Goal: Task Accomplishment & Management: Manage account settings

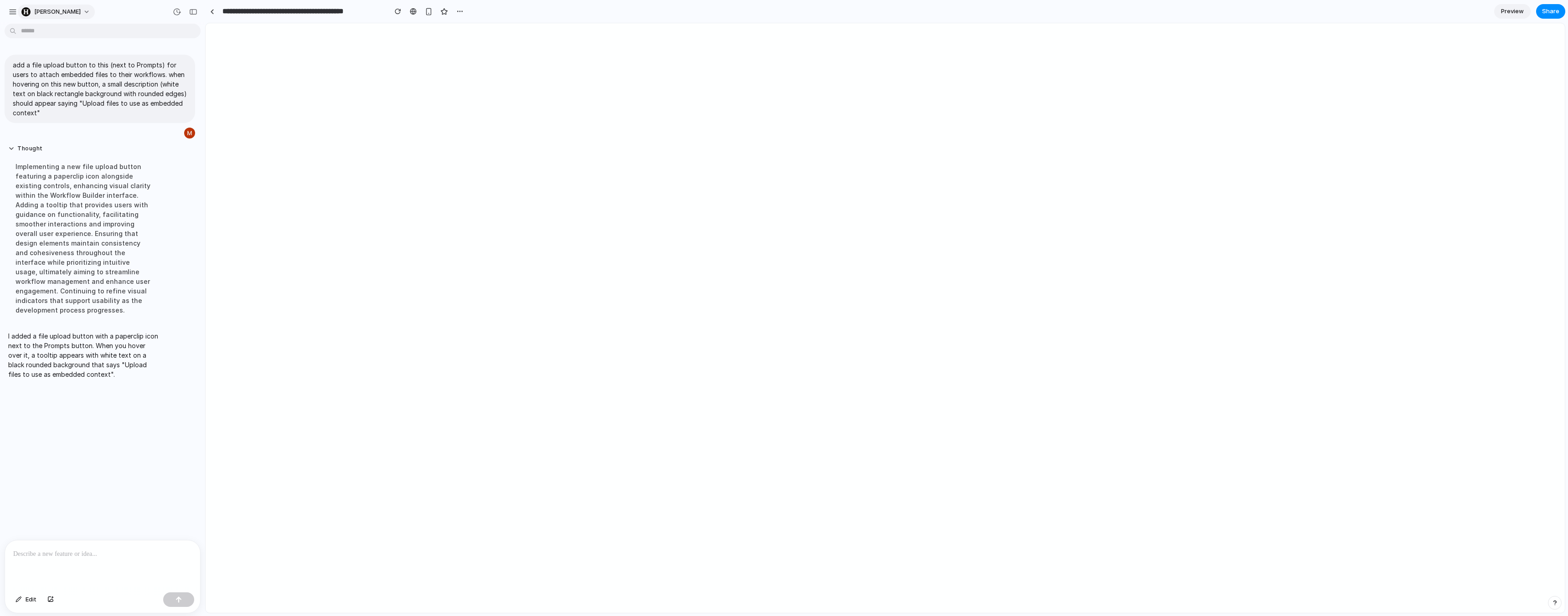
click at [39, 12] on span "[PERSON_NAME]" at bounding box center [57, 12] width 46 height 9
click at [9, 12] on div "Settings Invite members Change theme Sign out" at bounding box center [784, 308] width 1568 height 616
click at [13, 12] on div "button" at bounding box center [12, 12] width 8 height 8
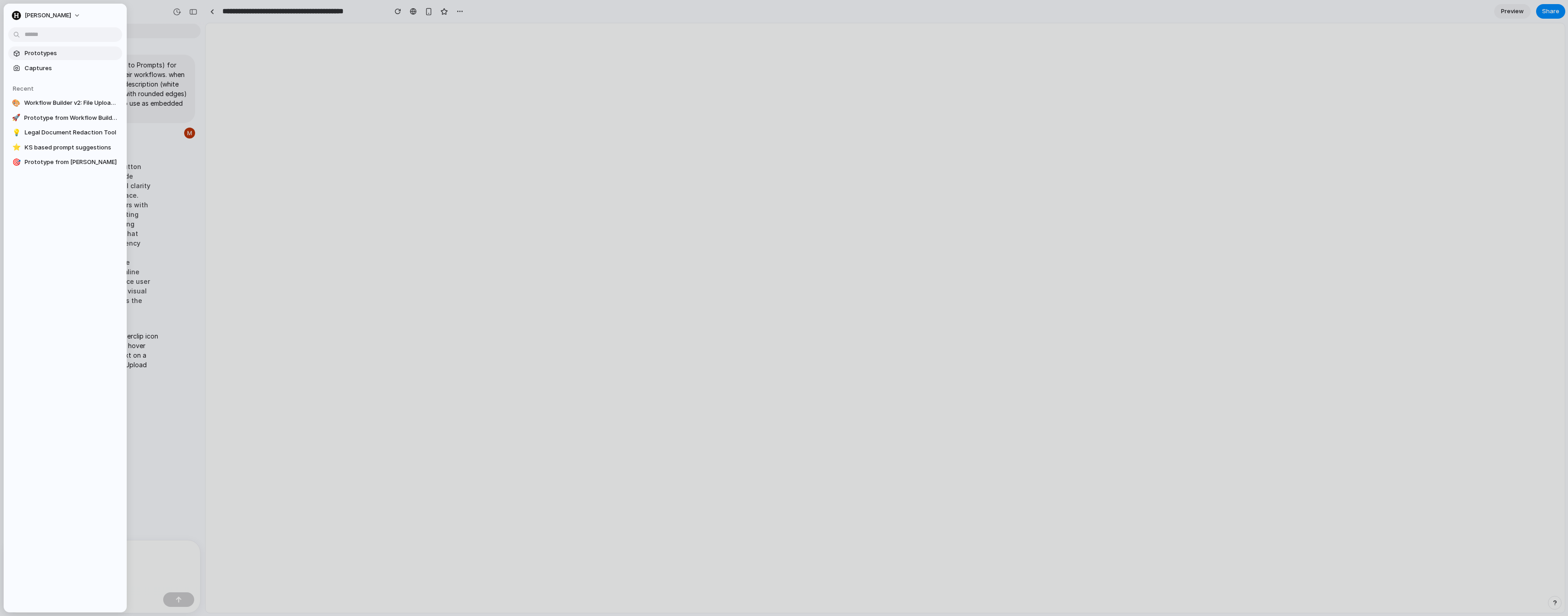
click at [41, 55] on span "Prototypes" at bounding box center [71, 53] width 94 height 9
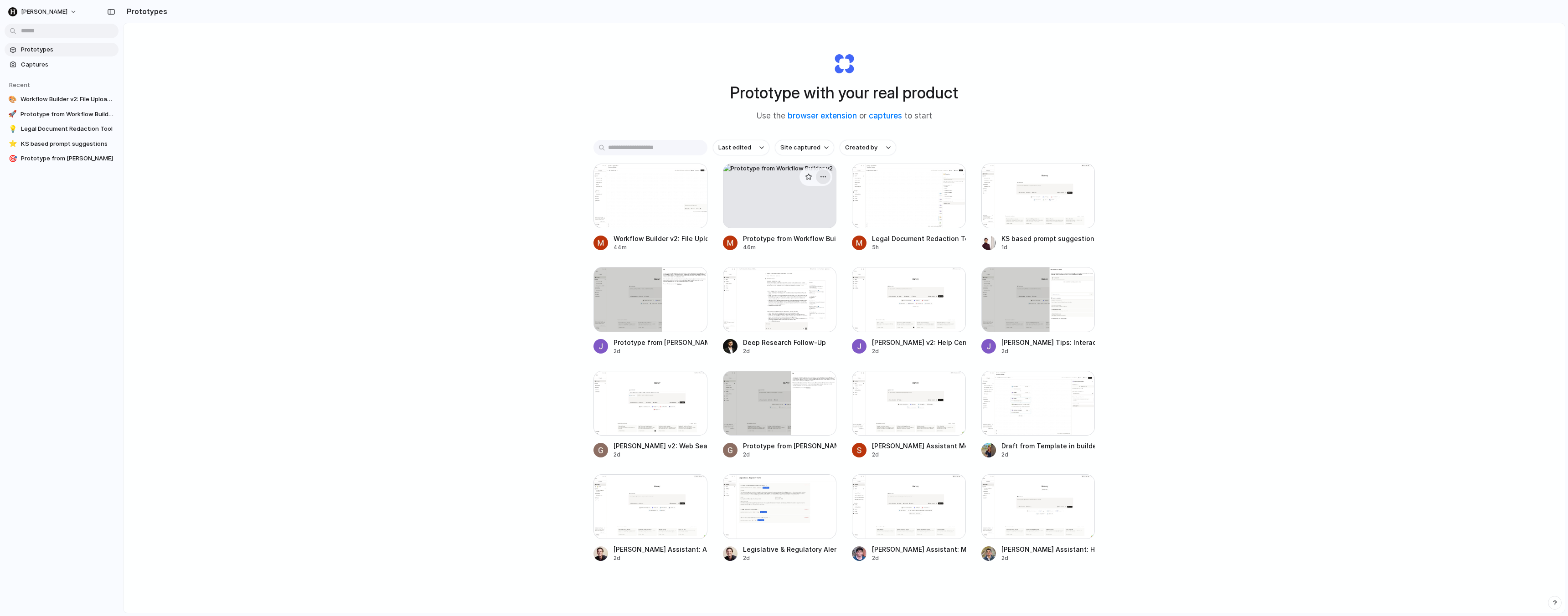
click at [821, 178] on div "button" at bounding box center [823, 177] width 7 height 7
click at [802, 242] on li "Delete" at bounding box center [797, 241] width 65 height 15
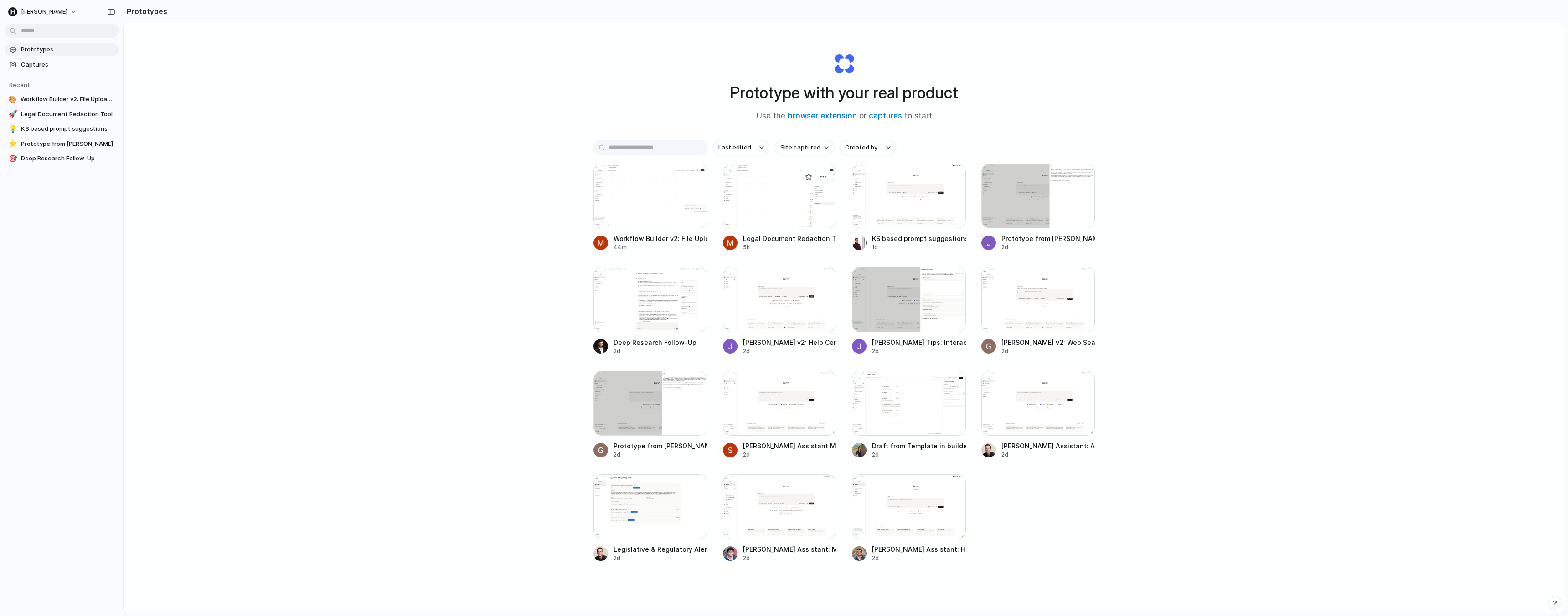
click at [778, 217] on div at bounding box center [780, 196] width 114 height 65
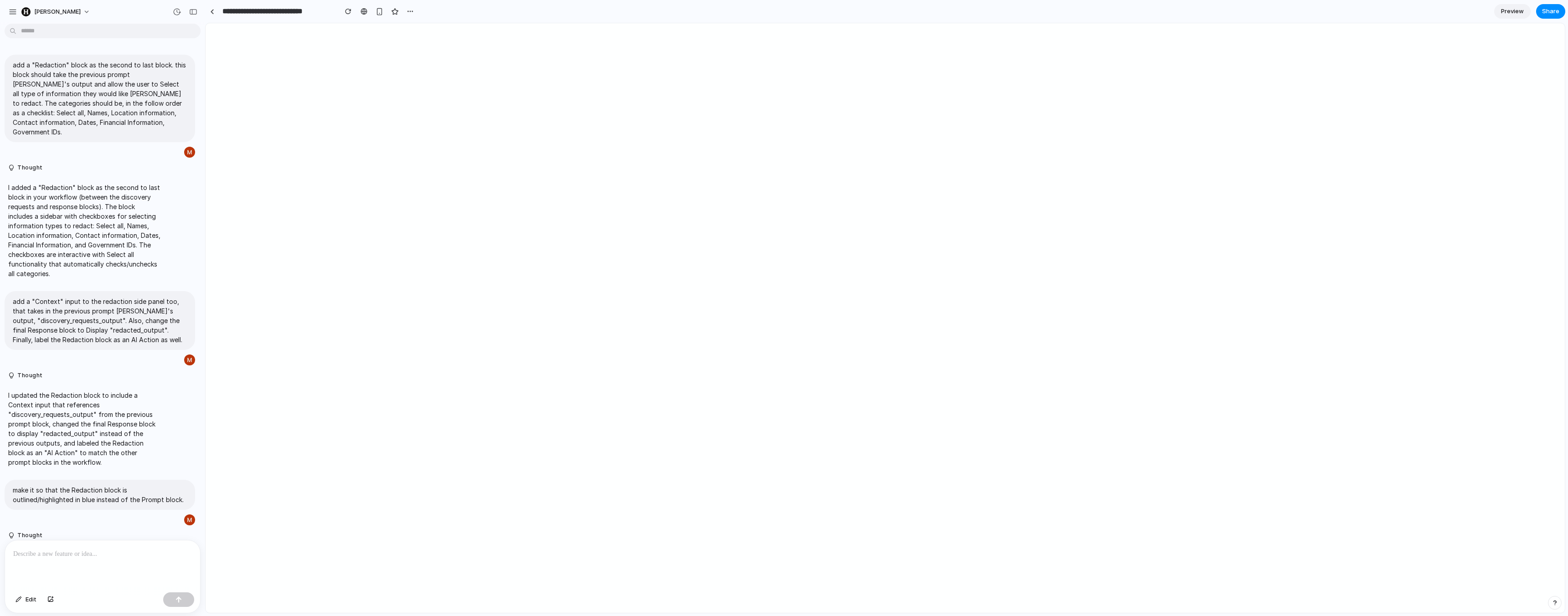
scroll to position [38, 0]
